Goal: Use online tool/utility: Utilize a website feature to perform a specific function

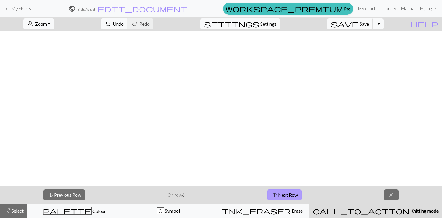
scroll to position [286, 79]
drag, startPoint x: 0, startPoint y: 0, endPoint x: 281, endPoint y: 192, distance: 340.4
click at [281, 192] on button "arrow_upward Next Row" at bounding box center [284, 194] width 34 height 11
click at [391, 193] on span "close" at bounding box center [391, 195] width 7 height 8
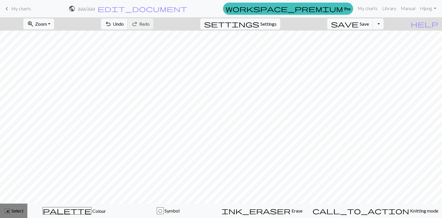
click at [19, 212] on span "Select" at bounding box center [17, 210] width 13 height 5
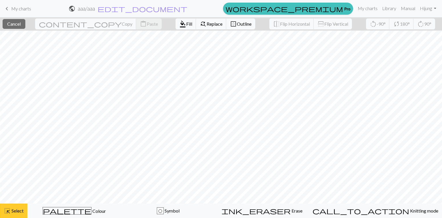
click at [19, 209] on span "Select" at bounding box center [17, 210] width 13 height 5
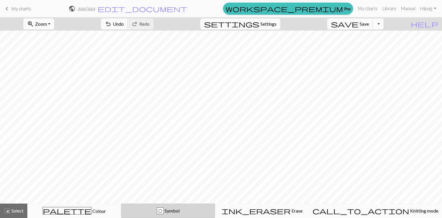
click at [165, 211] on div "O Symbol" at bounding box center [168, 210] width 86 height 7
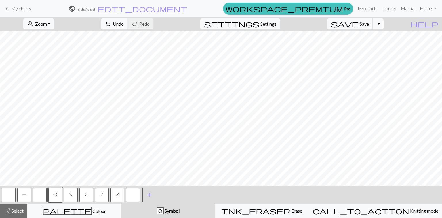
click at [56, 195] on span "O" at bounding box center [55, 194] width 4 height 5
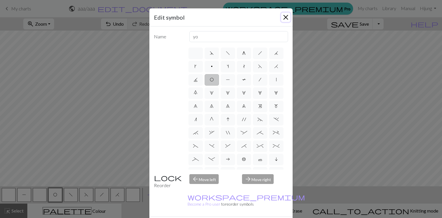
click at [284, 16] on button "Close" at bounding box center [285, 17] width 9 height 9
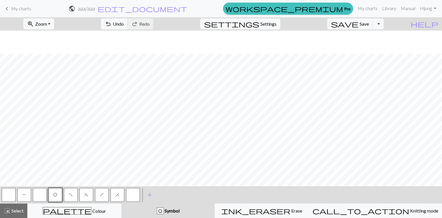
scroll to position [309, 79]
click at [118, 193] on span "H" at bounding box center [117, 194] width 4 height 5
drag, startPoint x: 83, startPoint y: 194, endPoint x: 100, endPoint y: 185, distance: 19.6
click at [83, 194] on button "F" at bounding box center [86, 195] width 14 height 14
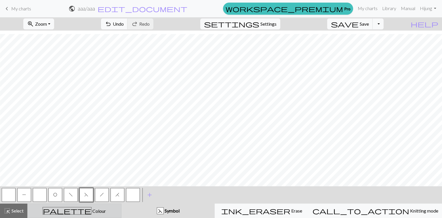
click at [118, 208] on div "palette Colour Colour" at bounding box center [74, 210] width 87 height 7
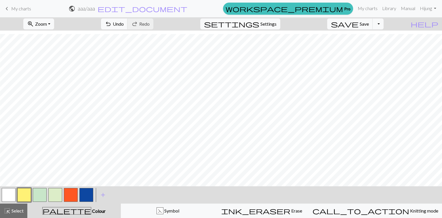
click at [9, 195] on button "button" at bounding box center [9, 195] width 14 height 14
click at [28, 195] on button "button" at bounding box center [24, 195] width 14 height 14
click at [36, 189] on button "button" at bounding box center [40, 195] width 14 height 14
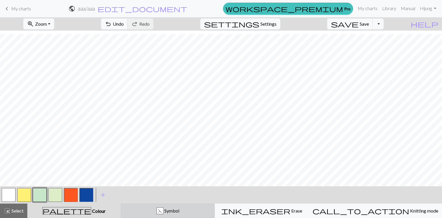
click at [163, 211] on div "F" at bounding box center [160, 210] width 6 height 7
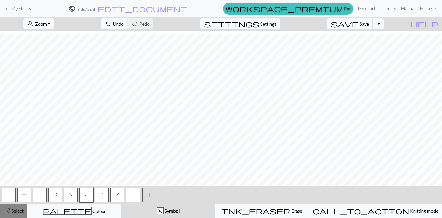
click at [14, 212] on span "Select" at bounding box center [17, 210] width 13 height 5
click at [13, 210] on span "Select" at bounding box center [17, 210] width 13 height 5
click at [20, 207] on div "highlight_alt Select Select" at bounding box center [14, 210] width 20 height 7
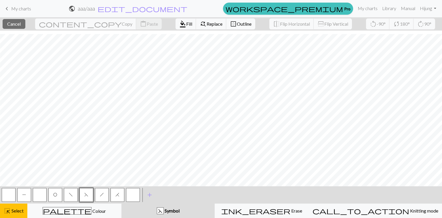
click at [23, 196] on span "P" at bounding box center [24, 194] width 4 height 5
click at [179, 26] on span "format_color_fill" at bounding box center [182, 24] width 7 height 8
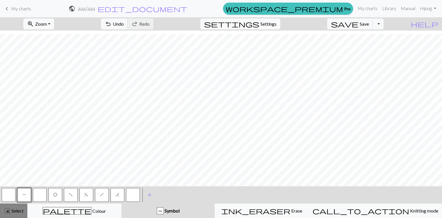
click at [14, 214] on button "highlight_alt Select Select" at bounding box center [13, 210] width 27 height 14
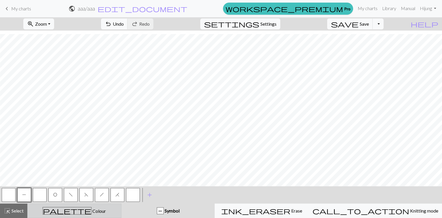
click at [104, 208] on div "palette Colour Colour" at bounding box center [74, 210] width 87 height 7
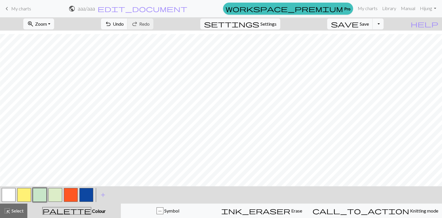
drag, startPoint x: 14, startPoint y: 193, endPoint x: 30, endPoint y: 184, distance: 18.5
click at [14, 193] on button "button" at bounding box center [9, 195] width 14 height 14
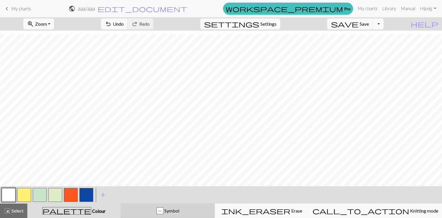
click at [185, 206] on button "P Symbol" at bounding box center [168, 210] width 94 height 14
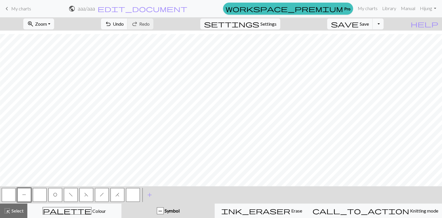
click at [57, 196] on span "O" at bounding box center [55, 194] width 4 height 5
click at [116, 195] on span "H" at bounding box center [117, 194] width 4 height 5
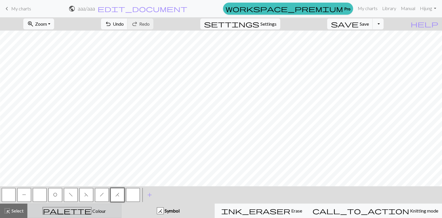
click at [58, 211] on div "palette Colour Colour" at bounding box center [74, 210] width 87 height 7
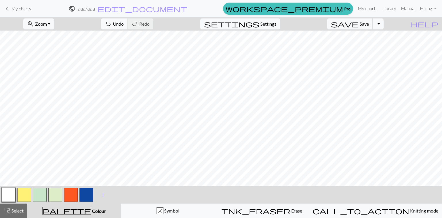
click at [20, 197] on button "button" at bounding box center [24, 195] width 14 height 14
click at [74, 195] on button "button" at bounding box center [71, 195] width 14 height 14
click at [124, 22] on span "Undo" at bounding box center [118, 23] width 11 height 5
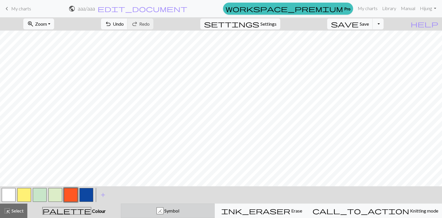
click at [156, 213] on div "H Symbol" at bounding box center [168, 210] width 87 height 7
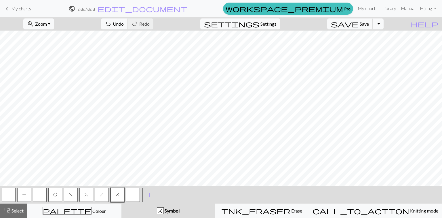
click at [28, 195] on button "P" at bounding box center [24, 195] width 14 height 14
click at [98, 194] on button "h" at bounding box center [102, 195] width 14 height 14
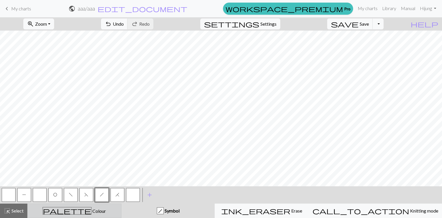
click at [118, 213] on div "palette Colour Colour" at bounding box center [74, 210] width 87 height 7
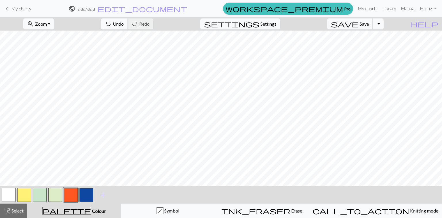
click at [37, 197] on button "button" at bounding box center [40, 195] width 14 height 14
click at [20, 192] on button "button" at bounding box center [24, 195] width 14 height 14
click at [10, 196] on button "button" at bounding box center [9, 195] width 14 height 14
click at [369, 22] on span "Save" at bounding box center [364, 23] width 9 height 5
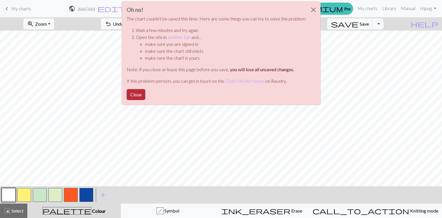
click at [138, 95] on button "Close" at bounding box center [136, 94] width 19 height 11
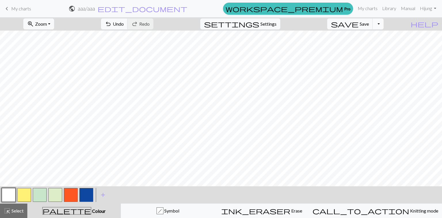
click at [384, 26] on button "Toggle Dropdown" at bounding box center [378, 23] width 11 height 11
click at [378, 43] on button "save_alt Download" at bounding box center [335, 45] width 95 height 9
click at [76, 193] on button "button" at bounding box center [71, 195] width 14 height 14
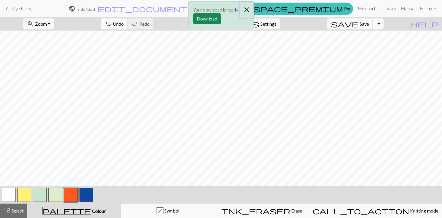
click at [247, 9] on button "Close" at bounding box center [247, 10] width 14 height 16
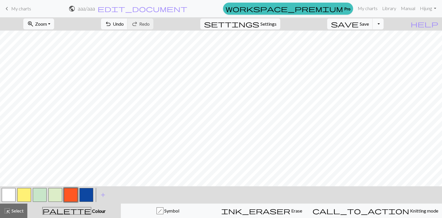
click at [384, 24] on button "Toggle Dropdown" at bounding box center [378, 23] width 11 height 11
click at [381, 47] on button "save_alt Download" at bounding box center [335, 45] width 95 height 9
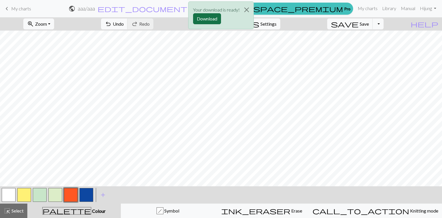
click at [197, 19] on button "Download" at bounding box center [207, 18] width 28 height 11
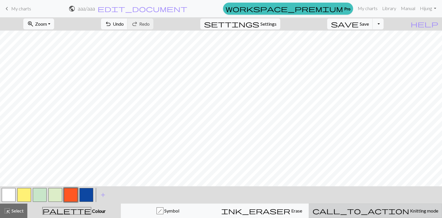
click at [409, 209] on span "Knitting mode" at bounding box center [423, 210] width 29 height 5
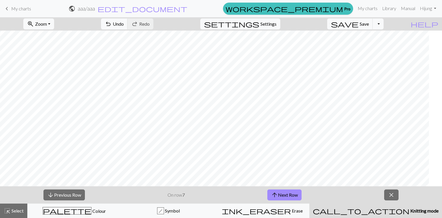
scroll to position [286, 105]
click at [290, 196] on button "arrow_upward Next Row" at bounding box center [284, 194] width 34 height 11
click at [273, 193] on span "arrow_upward" at bounding box center [274, 195] width 7 height 8
click at [97, 204] on button "palette Colour Colour" at bounding box center [74, 210] width 94 height 14
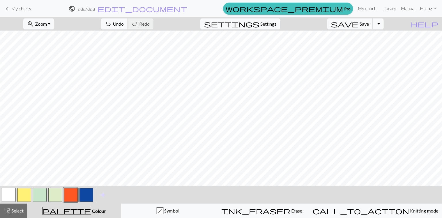
click at [9, 195] on button "button" at bounding box center [9, 195] width 14 height 14
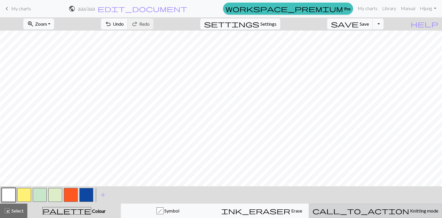
click at [390, 214] on button "call_to_action Knitting mode Knitting mode" at bounding box center [375, 210] width 133 height 14
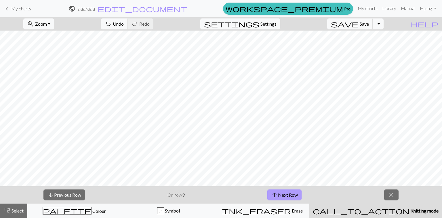
click at [276, 193] on span "arrow_upward" at bounding box center [274, 195] width 7 height 8
click at [287, 194] on button "arrow_upward Next Row" at bounding box center [285, 194] width 34 height 11
click at [79, 195] on button "arrow_downward Previous Row" at bounding box center [63, 194] width 41 height 11
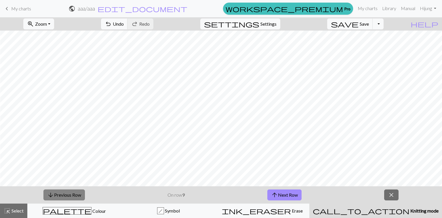
click at [79, 195] on button "arrow_downward Previous Row" at bounding box center [63, 194] width 41 height 11
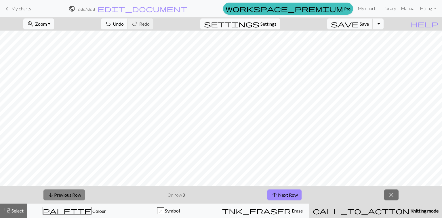
click at [79, 195] on button "arrow_downward Previous Row" at bounding box center [63, 194] width 41 height 11
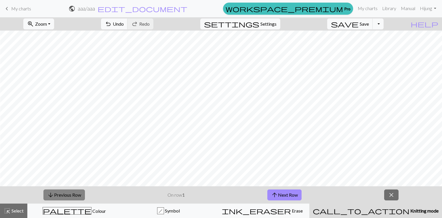
click at [79, 195] on button "arrow_downward Previous Row" at bounding box center [63, 194] width 41 height 11
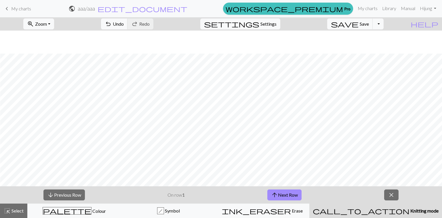
scroll to position [309, 105]
click at [301, 193] on button "arrow_upward Next Row" at bounding box center [284, 194] width 34 height 11
click at [285, 195] on button "arrow_upward Next Row" at bounding box center [284, 194] width 34 height 11
click at [61, 197] on button "arrow_downward Previous Row" at bounding box center [63, 194] width 41 height 11
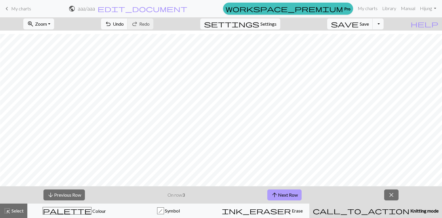
click at [296, 197] on button "arrow_upward Next Row" at bounding box center [284, 194] width 34 height 11
click at [76, 195] on button "arrow_downward Previous Row" at bounding box center [63, 194] width 41 height 11
click at [297, 195] on button "arrow_upward Next Row" at bounding box center [284, 194] width 34 height 11
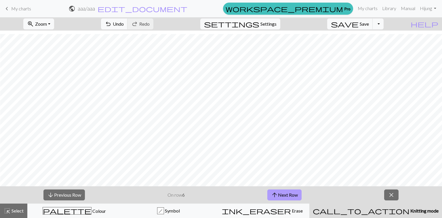
click at [275, 196] on span "arrow_upward" at bounding box center [274, 195] width 7 height 8
click at [294, 197] on button "arrow_upward Next Row" at bounding box center [284, 194] width 34 height 11
